Goal: Task Accomplishment & Management: Manage account settings

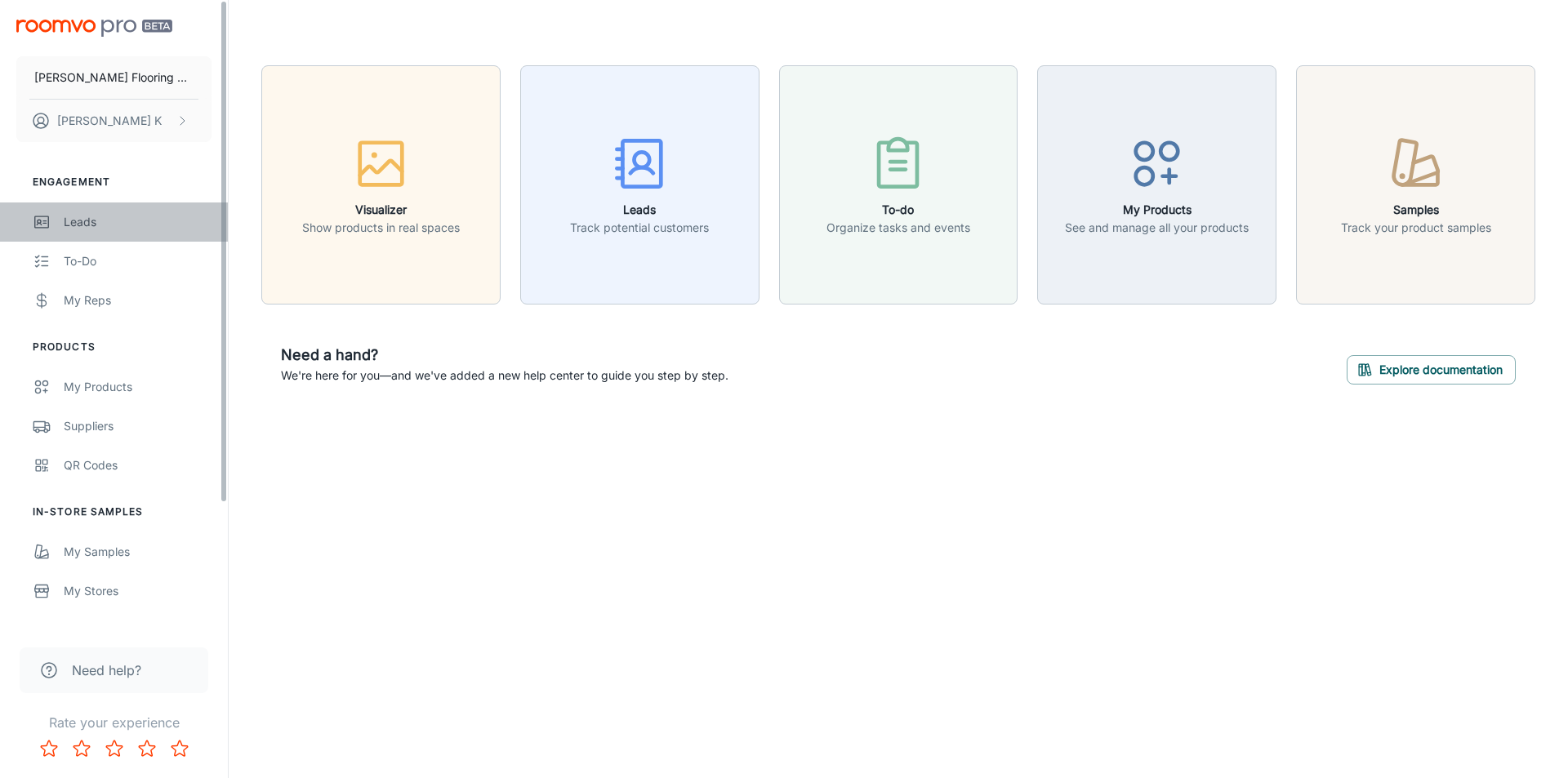
click at [159, 216] on div "Leads" at bounding box center [137, 221] width 148 height 18
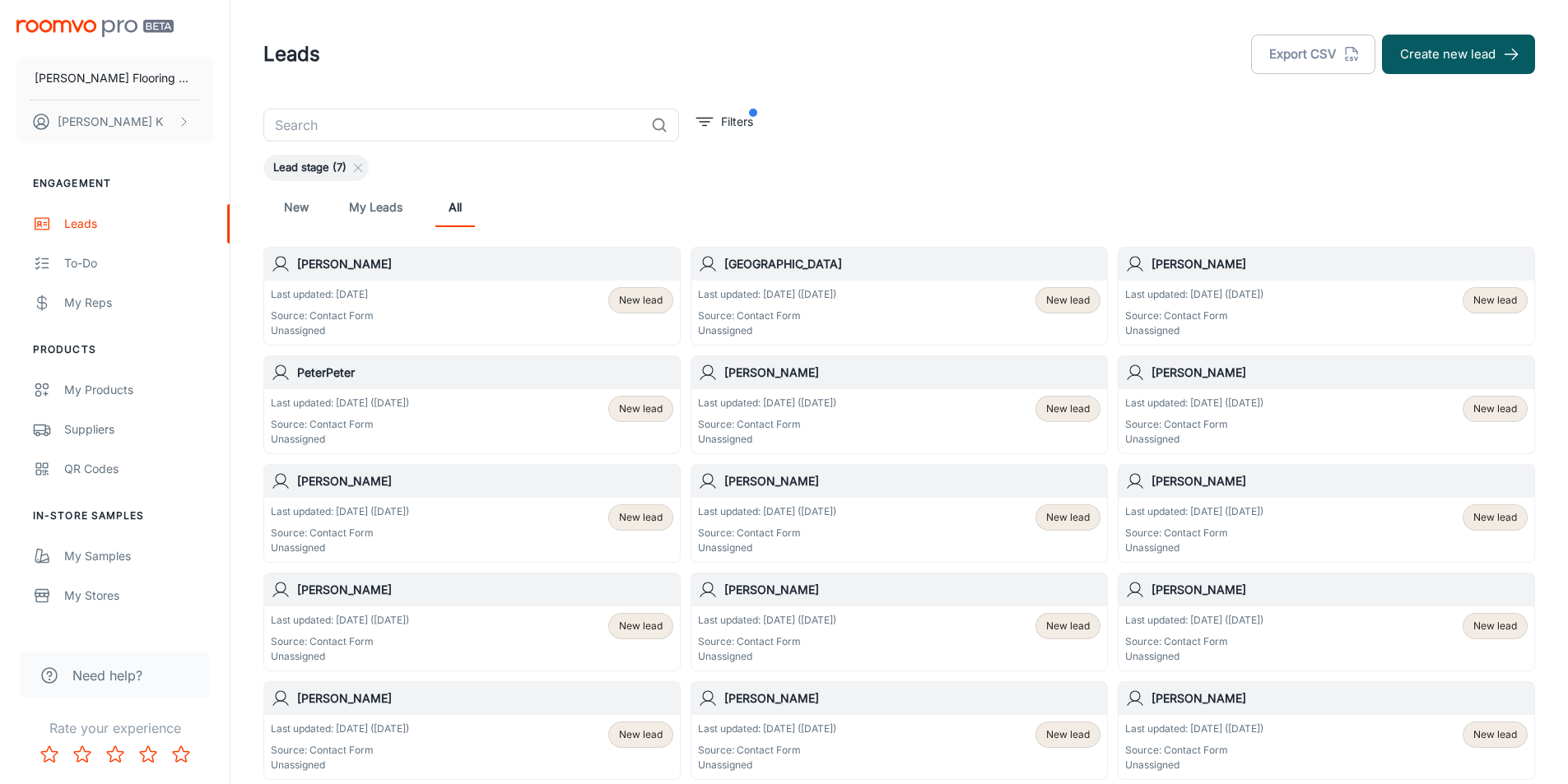
click at [370, 391] on div "Last updated: [DATE] ([DATE]) Source: Contact Form Unassigned New lead" at bounding box center [472, 421] width 416 height 65
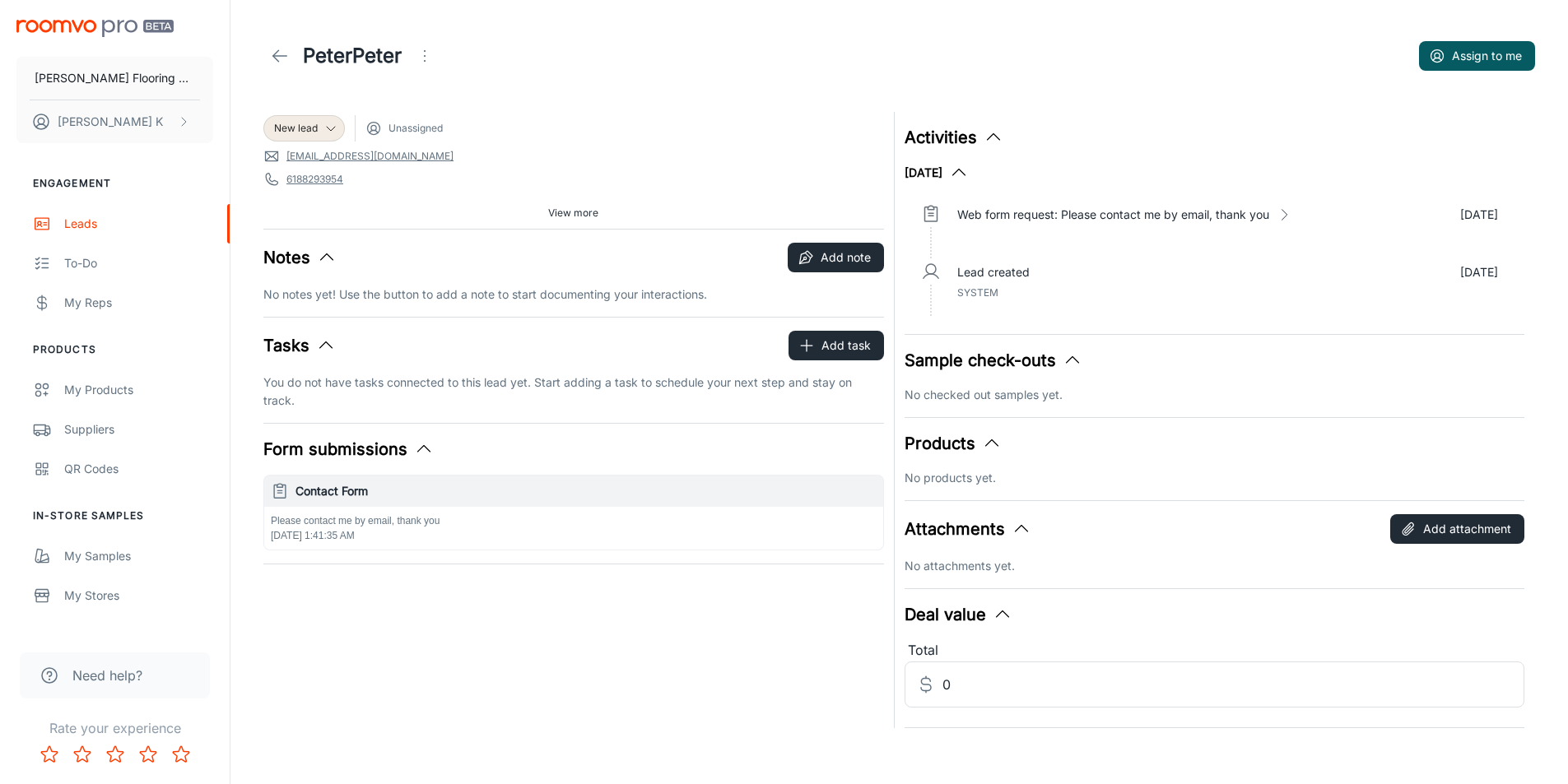
click at [270, 51] on icon at bounding box center [279, 55] width 20 height 20
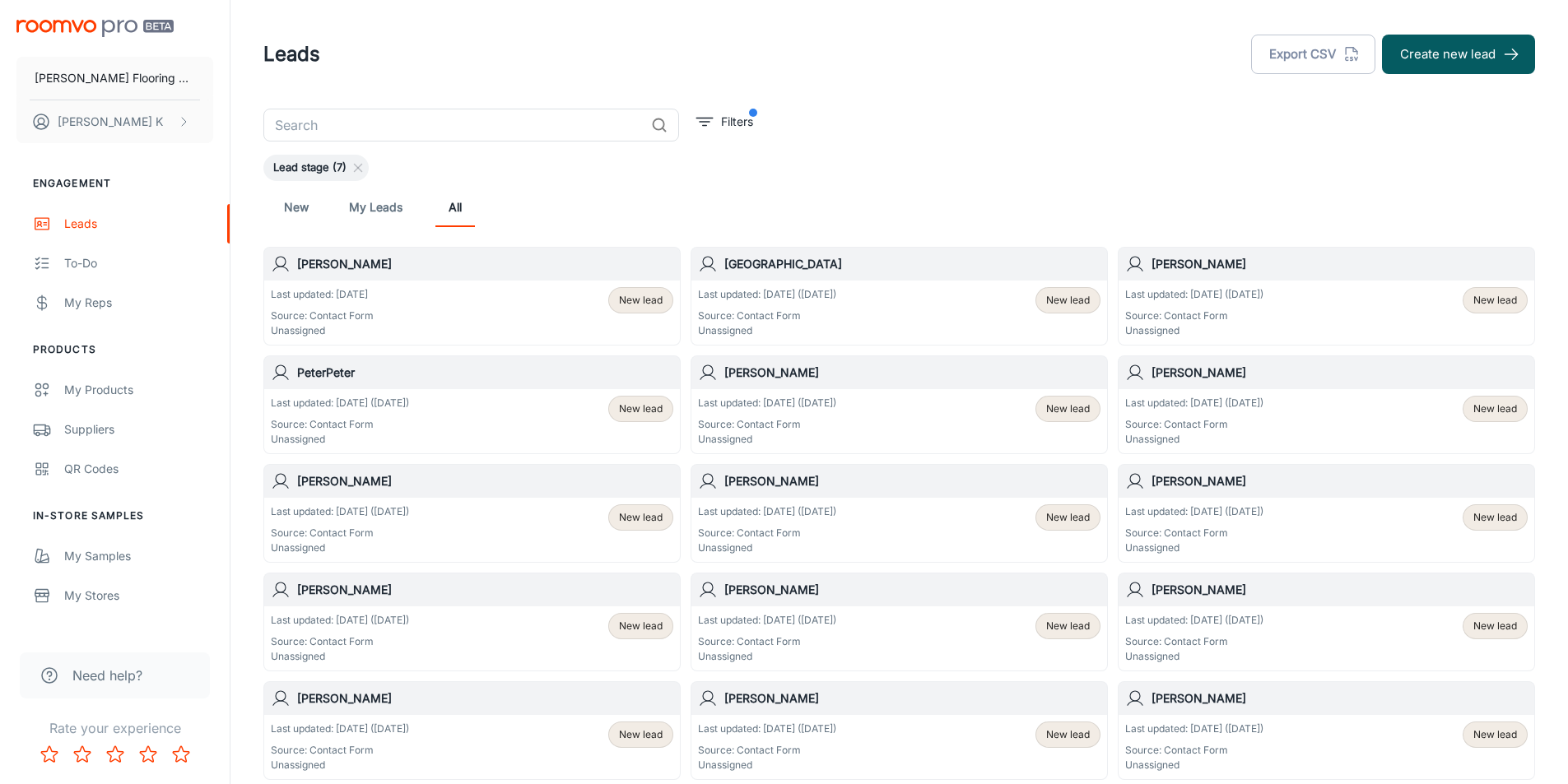
click at [1202, 296] on p "Last updated: [DATE] ([DATE])" at bounding box center [1194, 295] width 139 height 15
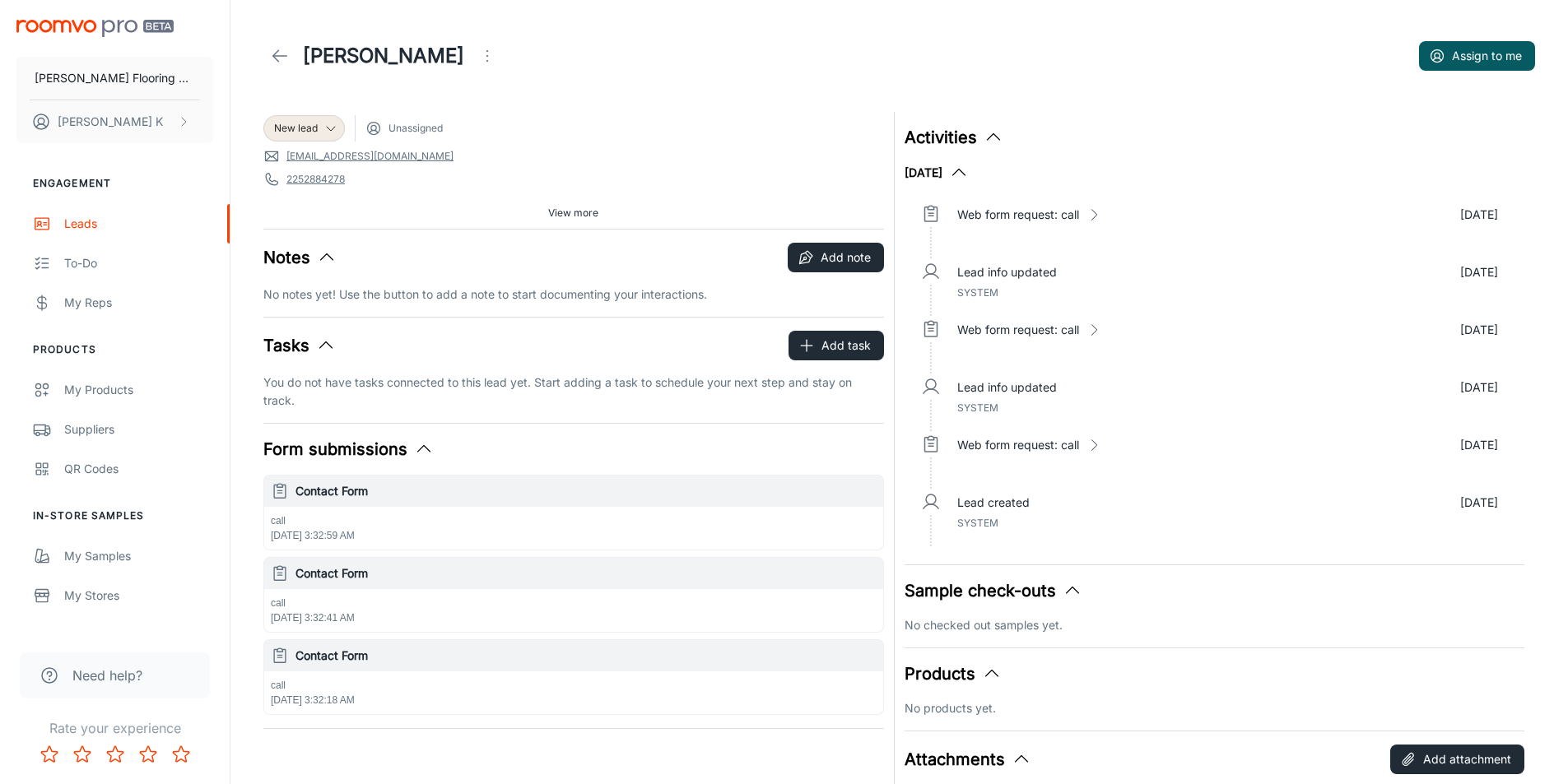
click at [283, 46] on icon at bounding box center [279, 55] width 20 height 20
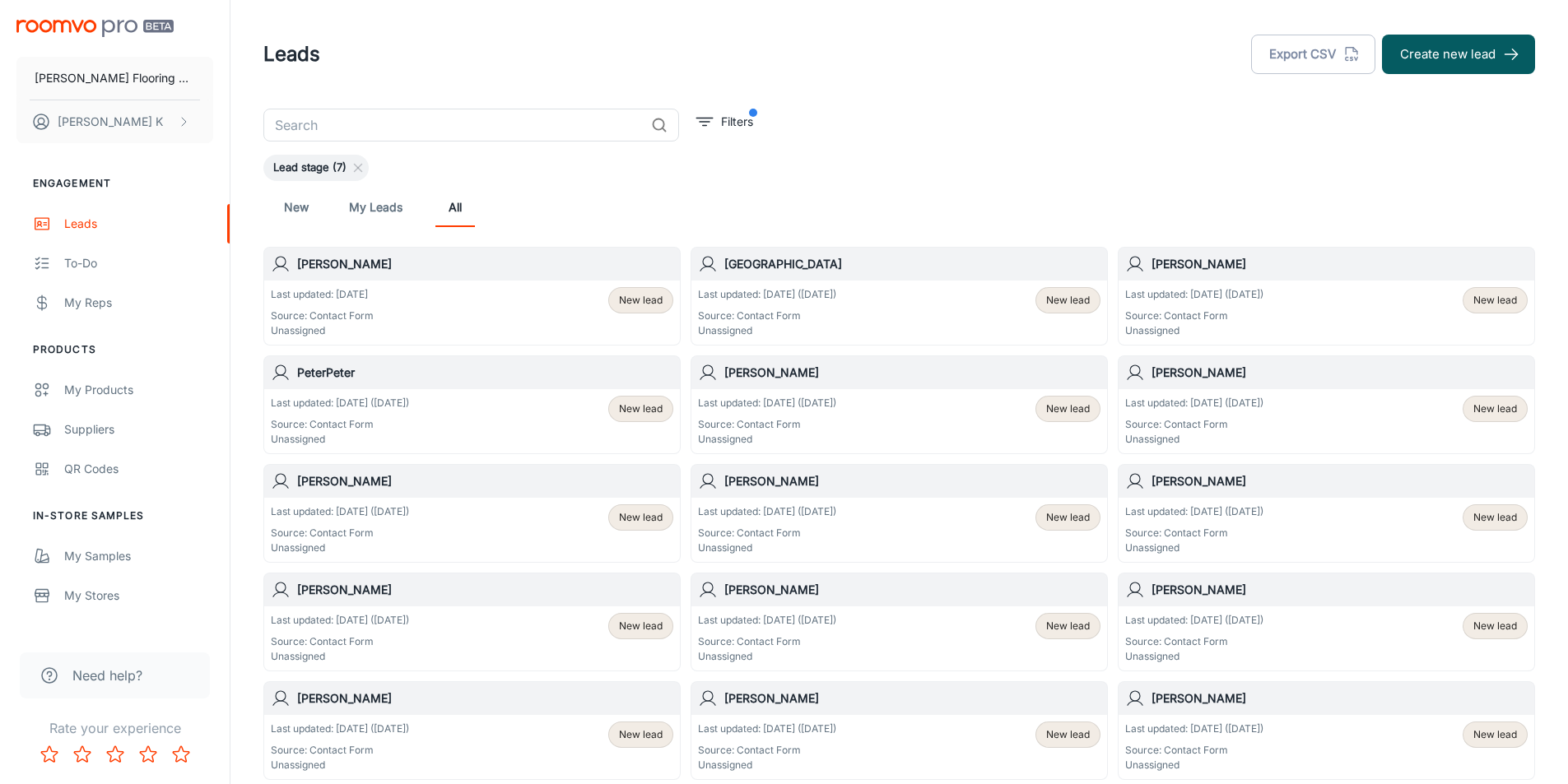
click at [836, 312] on p "Source: Contact Form" at bounding box center [768, 316] width 139 height 15
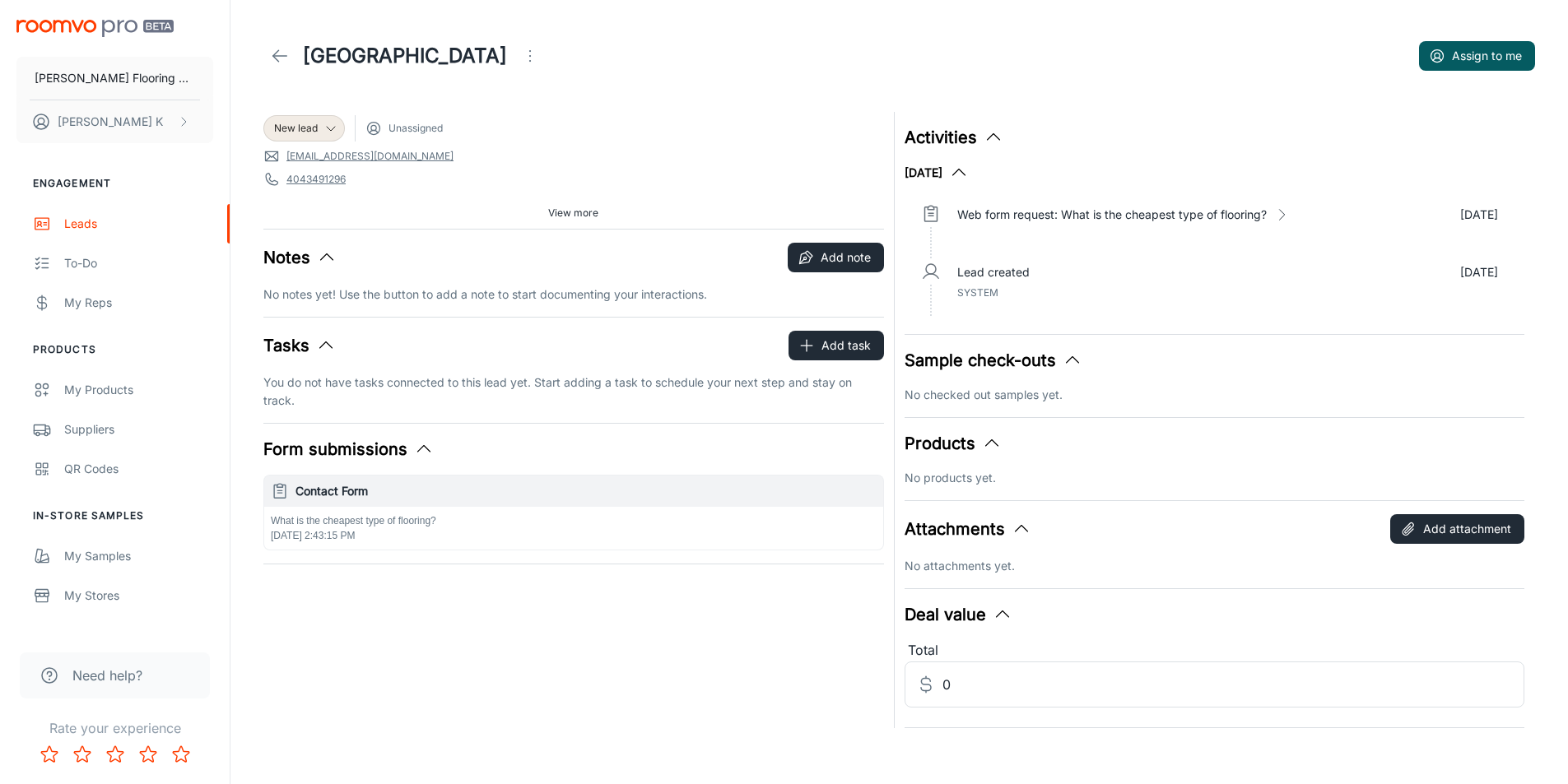
click at [280, 56] on line at bounding box center [280, 56] width 14 height 0
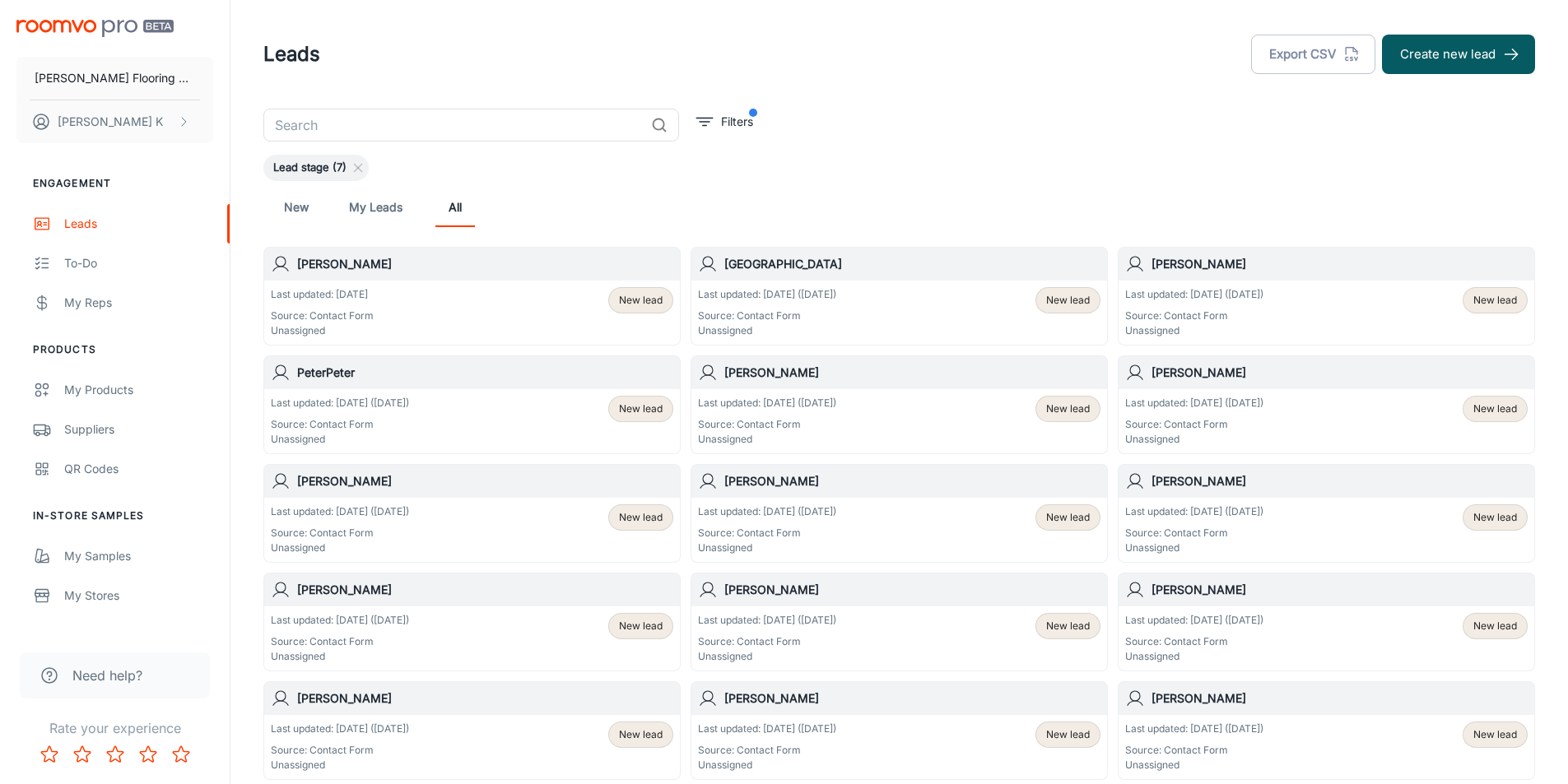
click at [366, 314] on p "Source: Contact Form" at bounding box center [322, 316] width 103 height 15
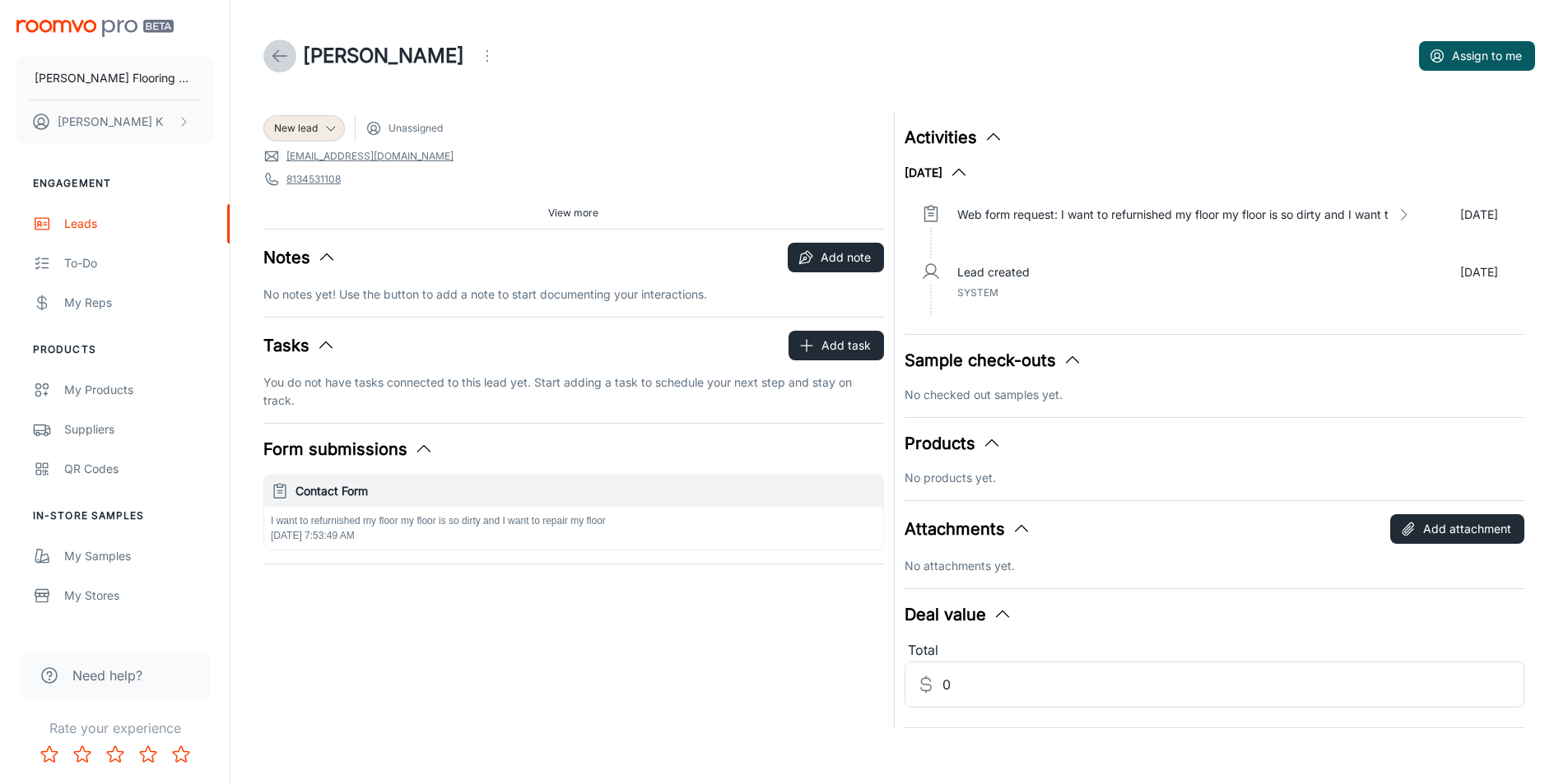
click at [283, 57] on icon at bounding box center [279, 55] width 20 height 20
